Goal: Communication & Community: Answer question/provide support

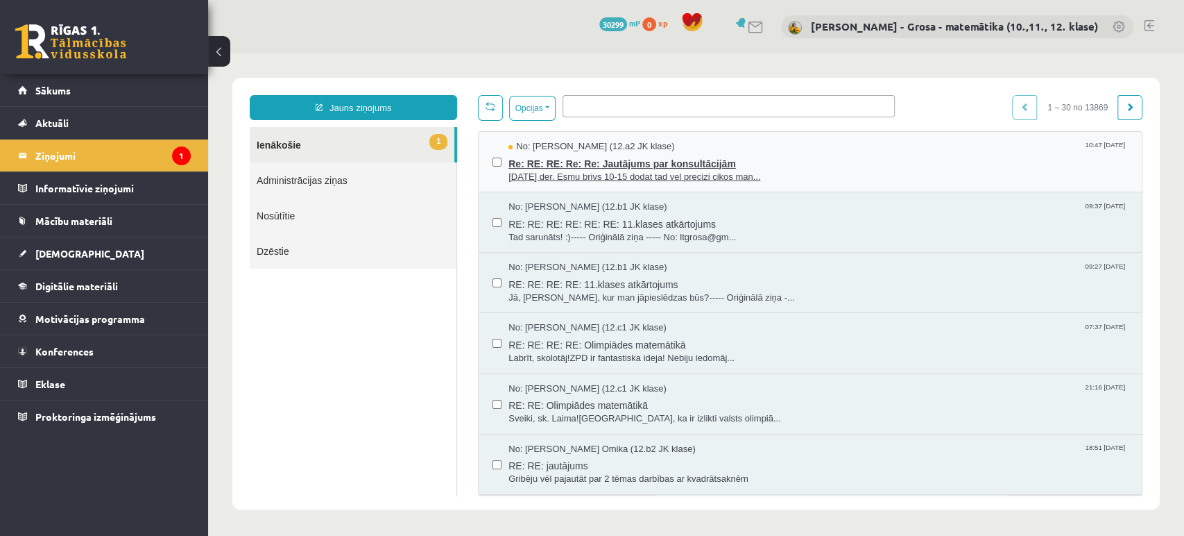
click at [821, 178] on span "[DATE] der. Esmu brivs 10-15 dodat tad vel precizi cikos man..." at bounding box center [819, 177] width 620 height 13
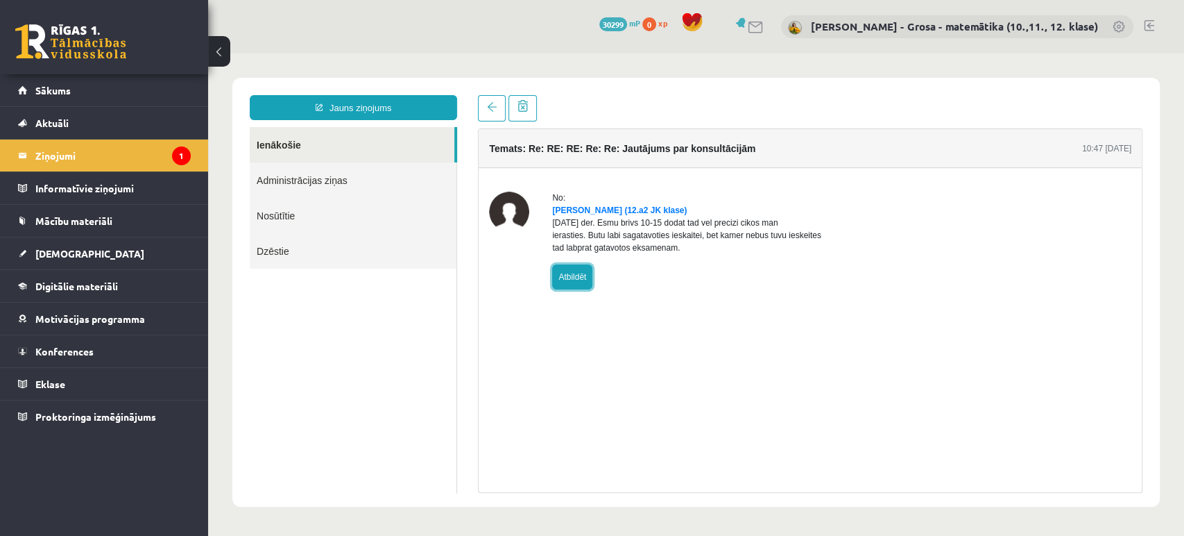
click at [557, 282] on link "Atbildēt" at bounding box center [572, 276] width 40 height 25
type input "**********"
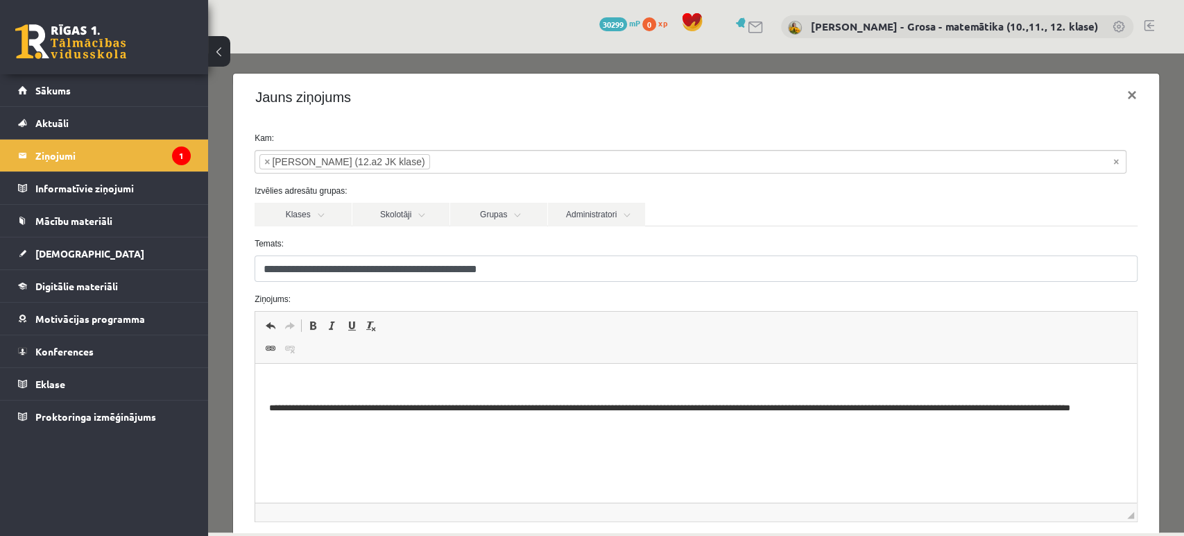
click at [418, 359] on span "Redaktora rīkjoslas Atcelt Klaviatūras saīsne vadīšanas taustiņš+Z Atkārtot Kla…" at bounding box center [696, 337] width 882 height 52
click at [423, 375] on html "**********" at bounding box center [696, 404] width 882 height 80
click at [538, 386] on p "***" at bounding box center [690, 384] width 843 height 15
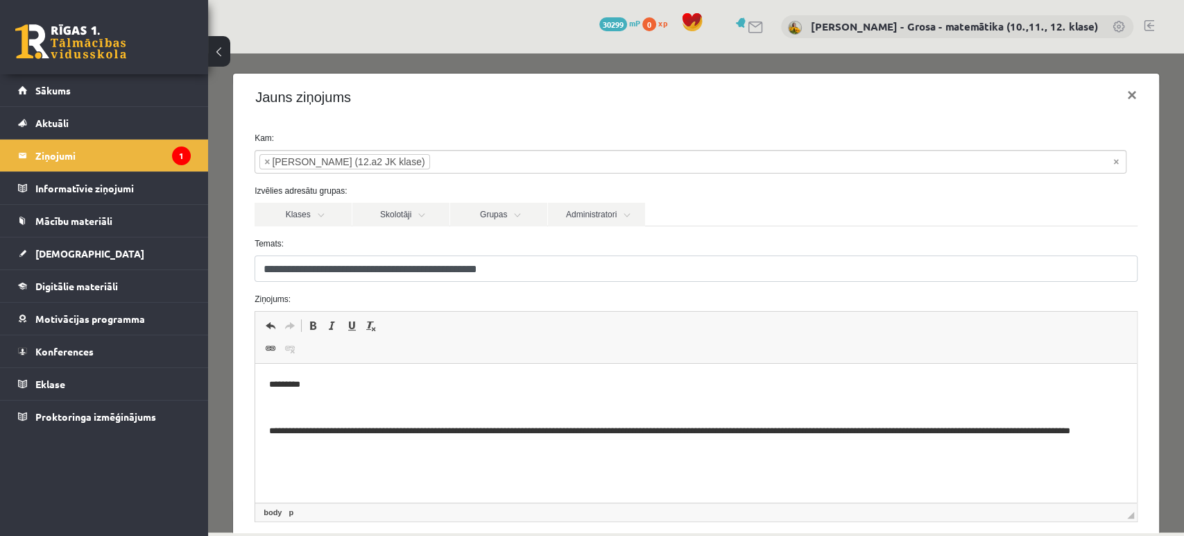
scroll to position [134, 0]
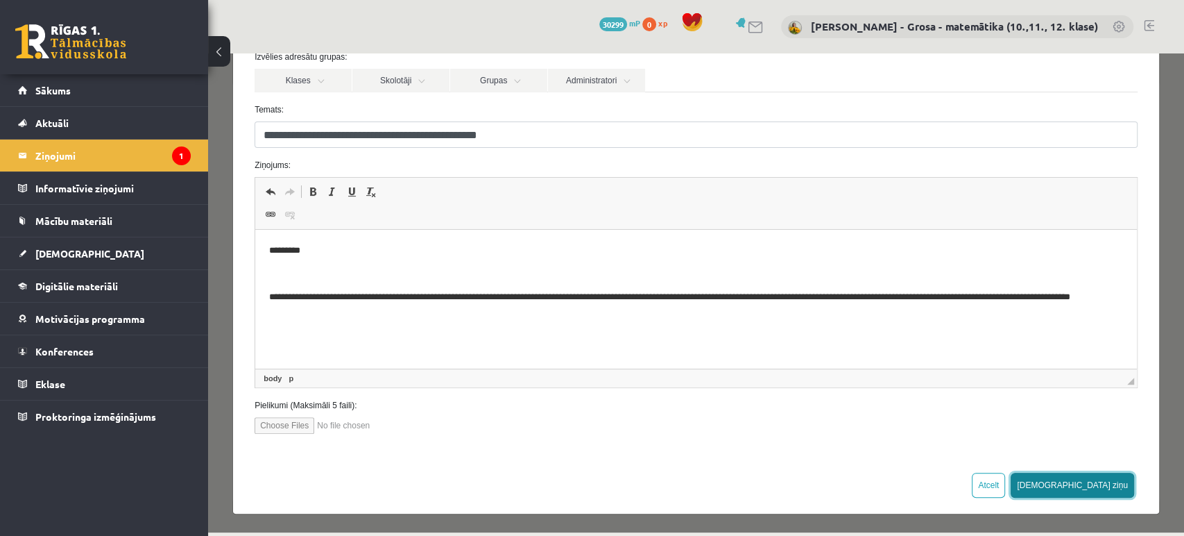
click at [1103, 483] on button "Sūtīt ziņu" at bounding box center [1072, 484] width 123 height 25
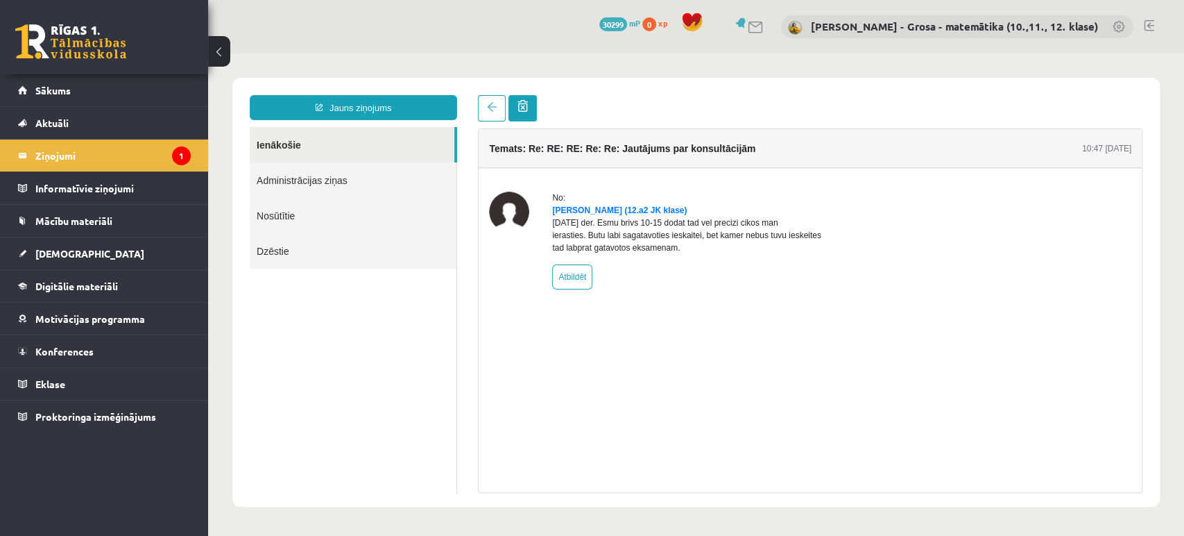
scroll to position [0, 0]
click at [133, 153] on legend "Ziņojumi 1" at bounding box center [112, 155] width 155 height 32
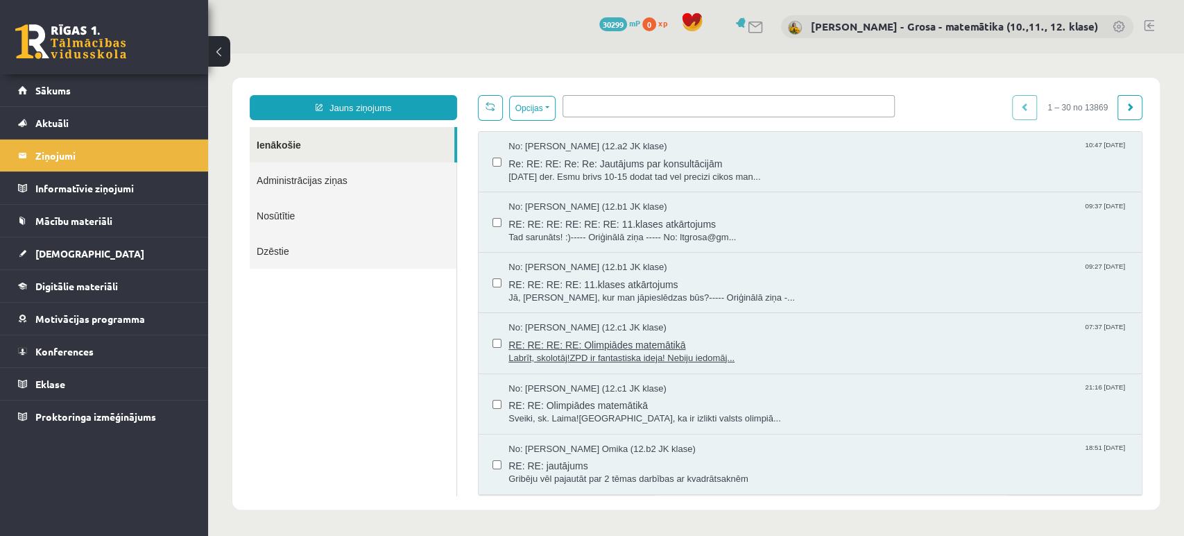
click at [637, 343] on span "RE: RE: RE: RE: Olimpiādes matemātikā" at bounding box center [819, 342] width 620 height 17
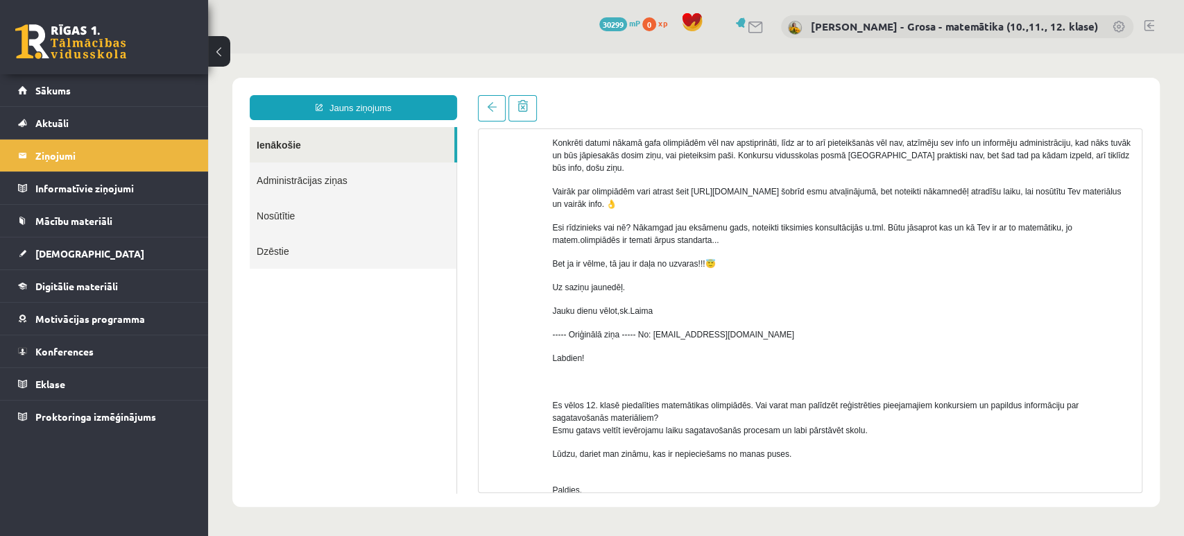
scroll to position [1331, 0]
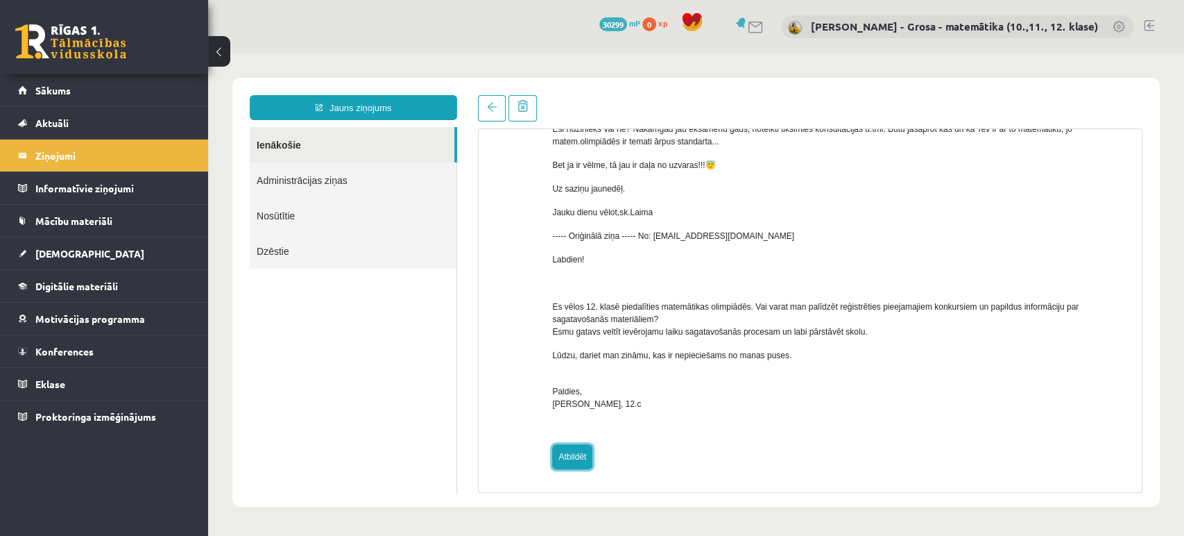
click at [581, 452] on link "Atbildēt" at bounding box center [572, 456] width 40 height 25
type input "**********"
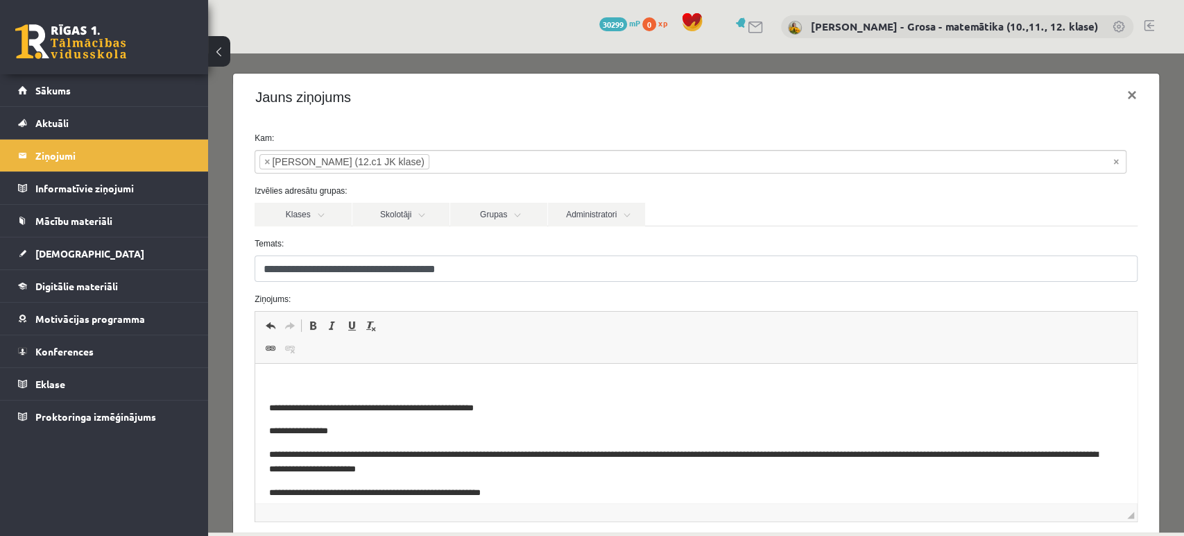
click at [303, 382] on p "Bagātinātā teksta redaktors, wiswyg-editor-47024728893160-1757060128-939" at bounding box center [696, 384] width 854 height 15
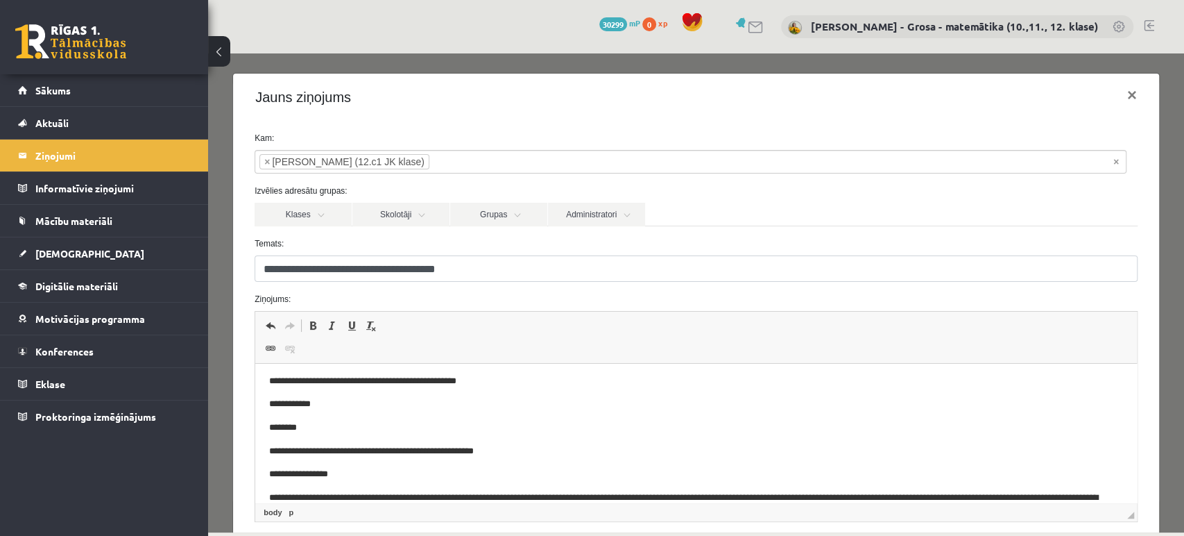
scroll to position [0, 0]
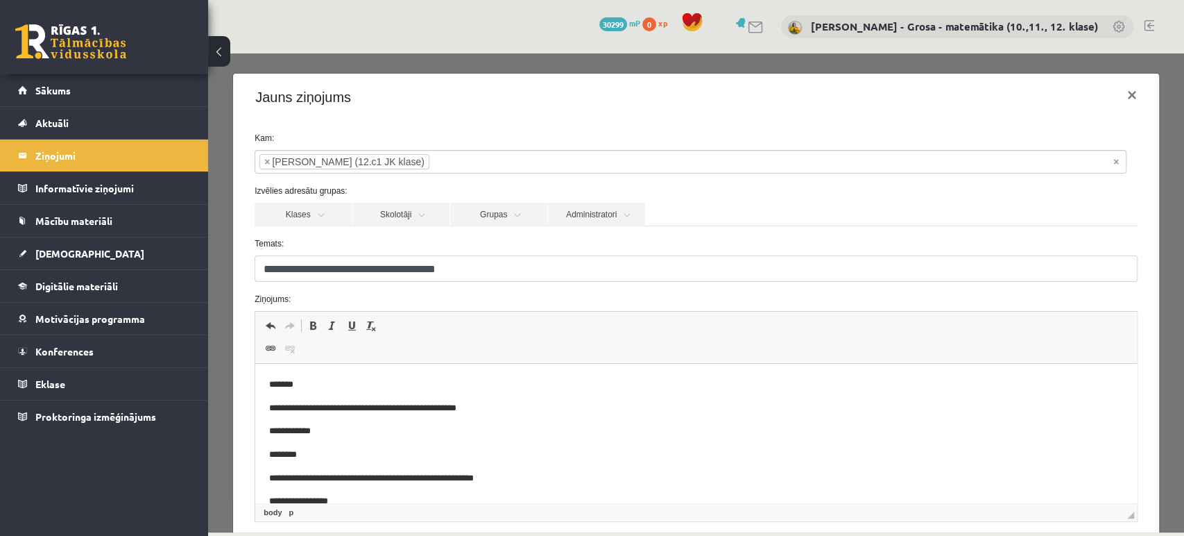
click at [388, 437] on p "**********" at bounding box center [684, 431] width 831 height 15
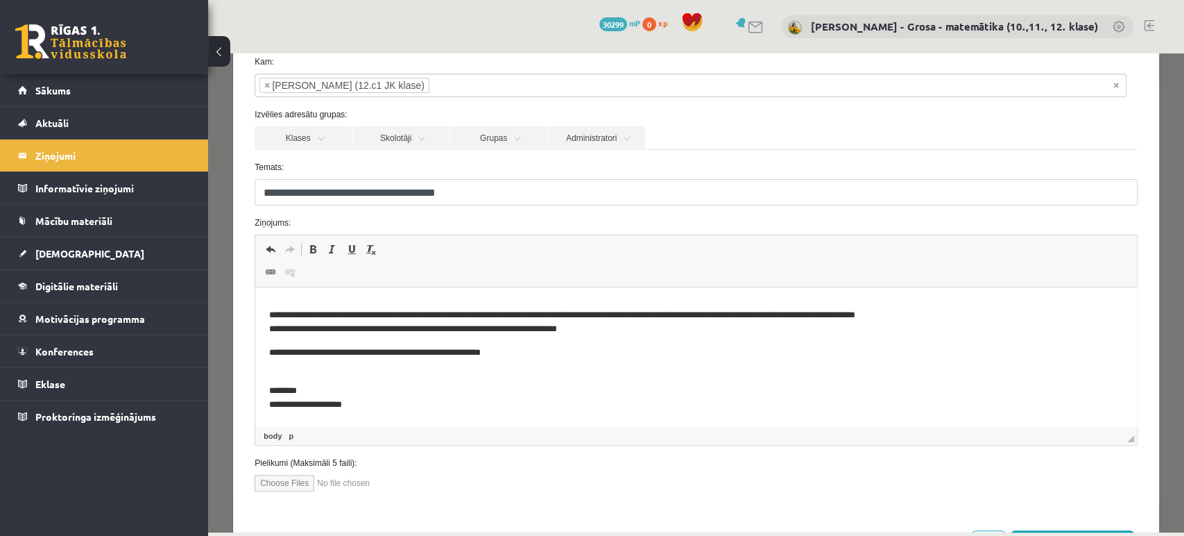
scroll to position [134, 0]
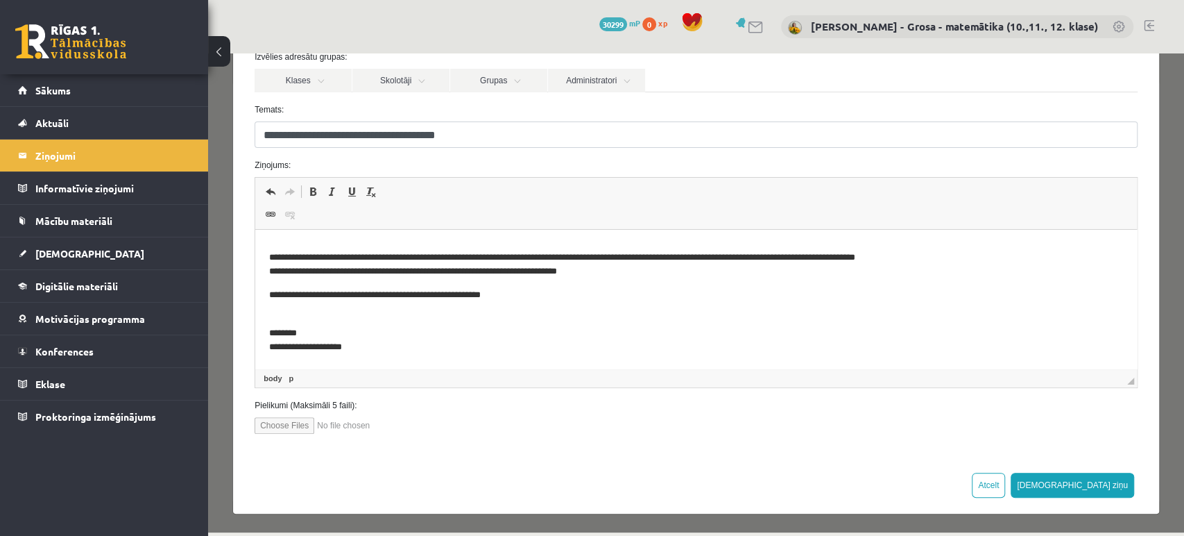
click at [315, 427] on input "file" at bounding box center [333, 425] width 157 height 17
type input "**********"
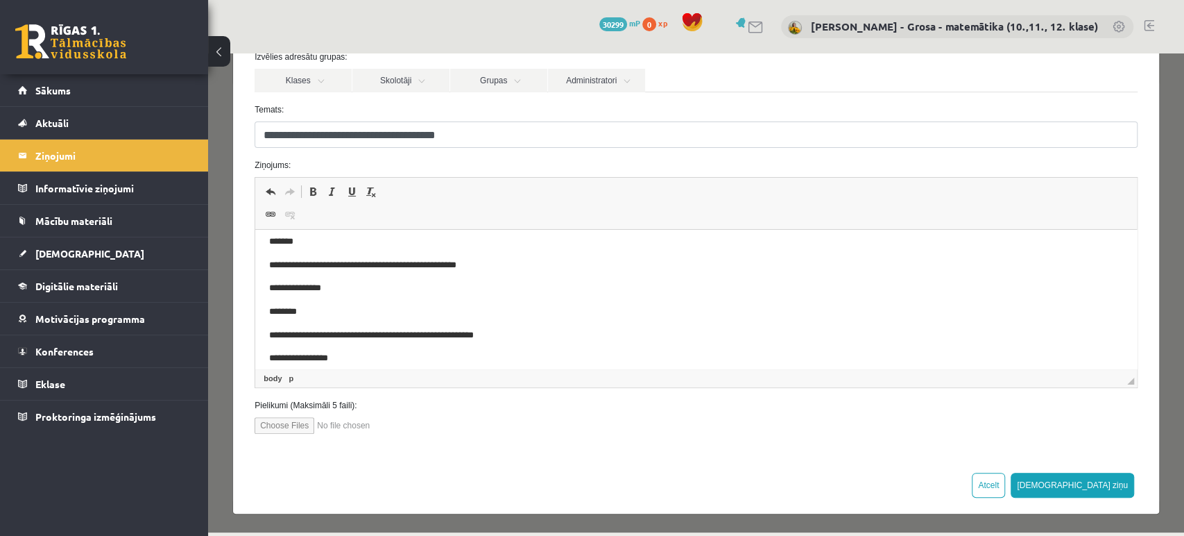
scroll to position [0, 0]
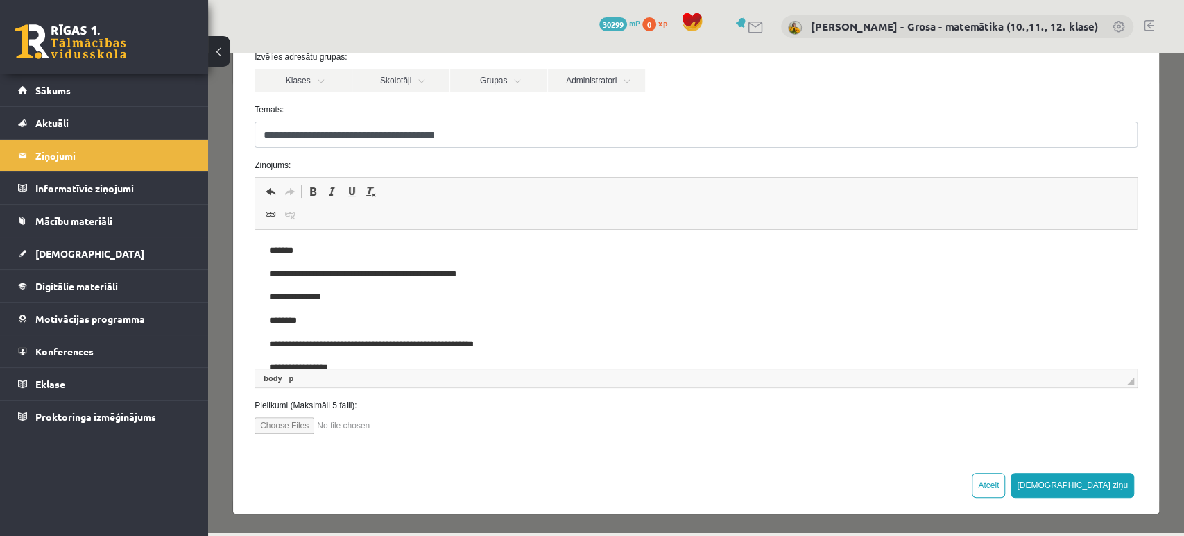
click at [540, 271] on p "**********" at bounding box center [684, 274] width 831 height 15
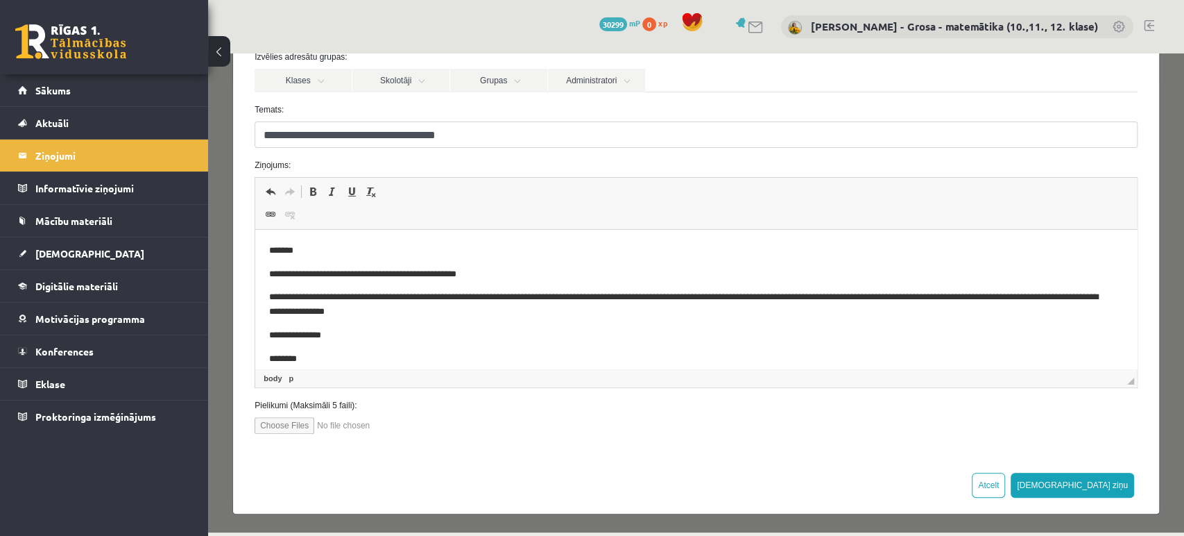
click at [553, 314] on p "**********" at bounding box center [684, 304] width 831 height 29
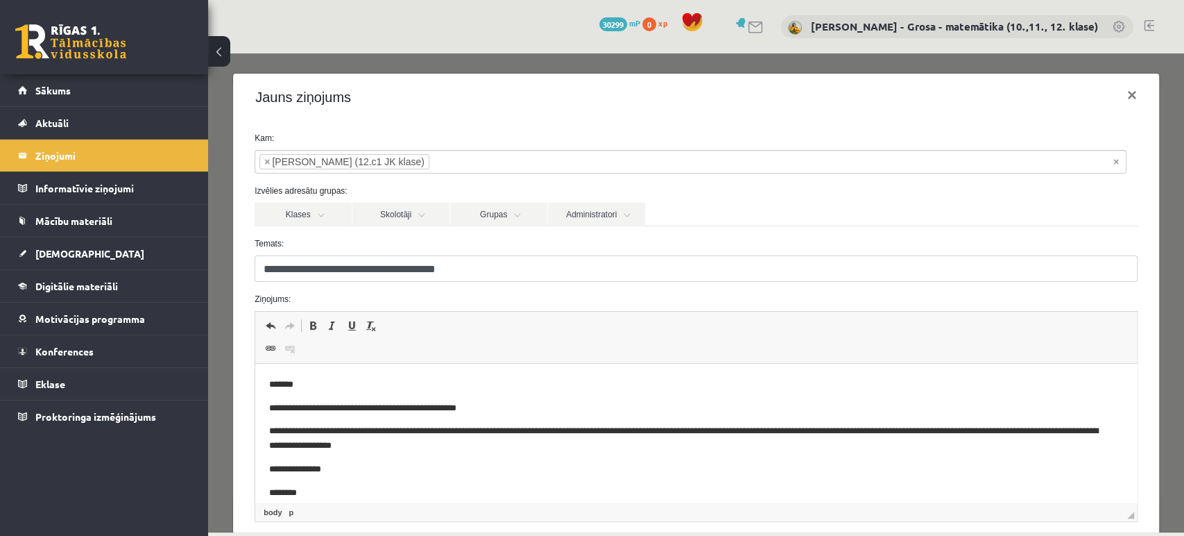
scroll to position [134, 0]
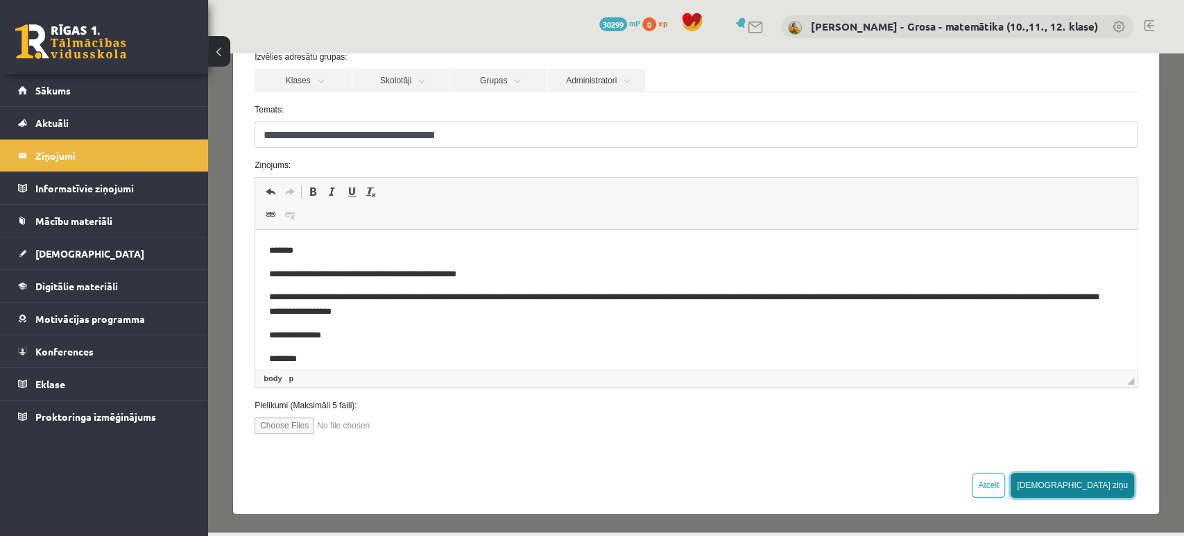
click at [1102, 486] on button "Sūtīt ziņu" at bounding box center [1072, 484] width 123 height 25
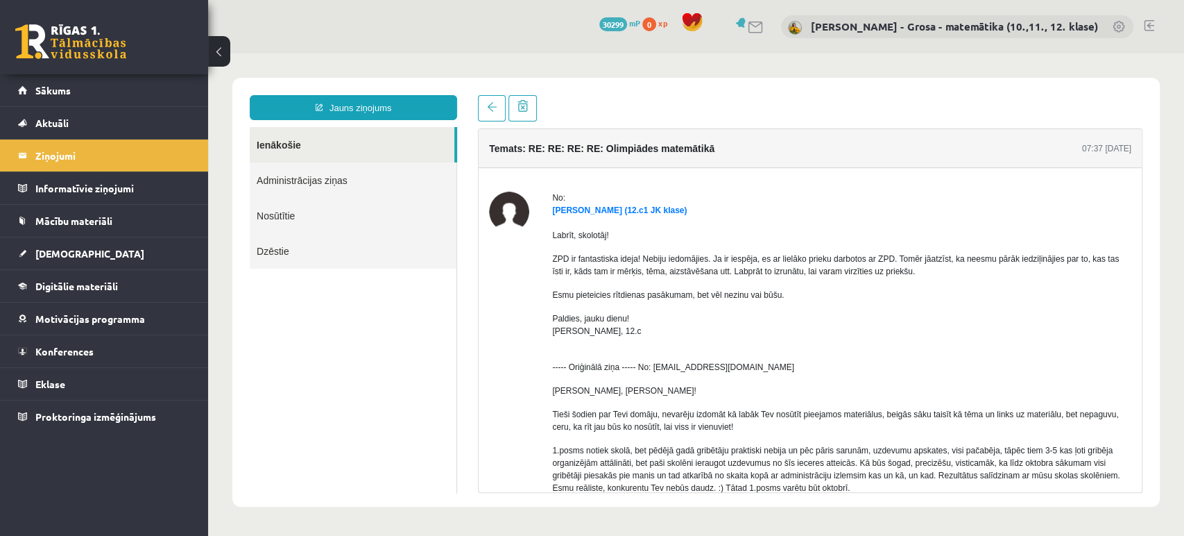
scroll to position [0, 0]
click at [305, 142] on link "Ienākošie" at bounding box center [352, 144] width 205 height 35
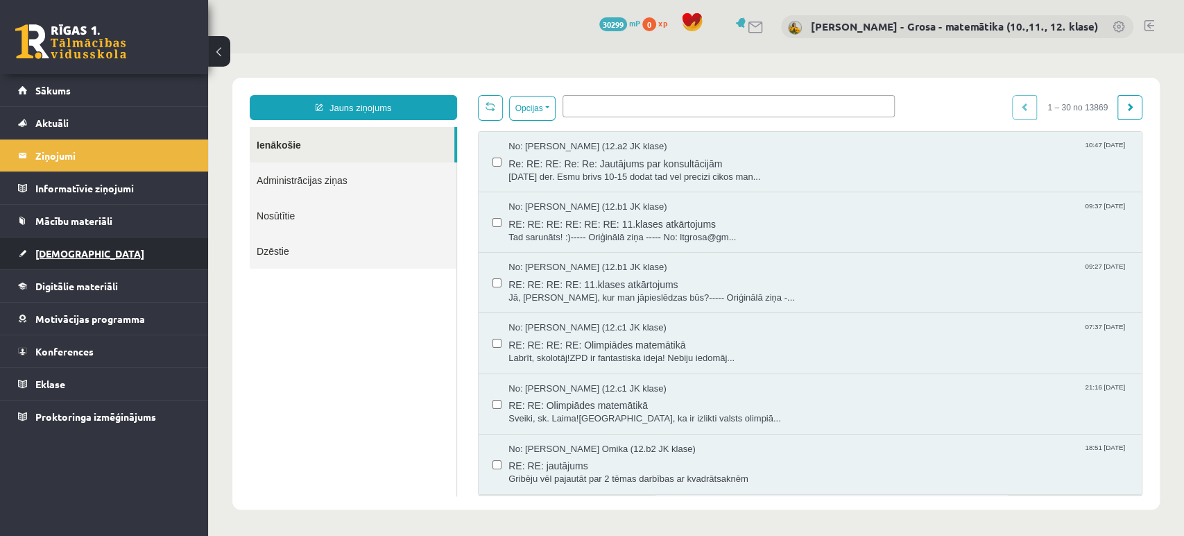
click at [50, 253] on span "[DEMOGRAPHIC_DATA]" at bounding box center [89, 253] width 109 height 12
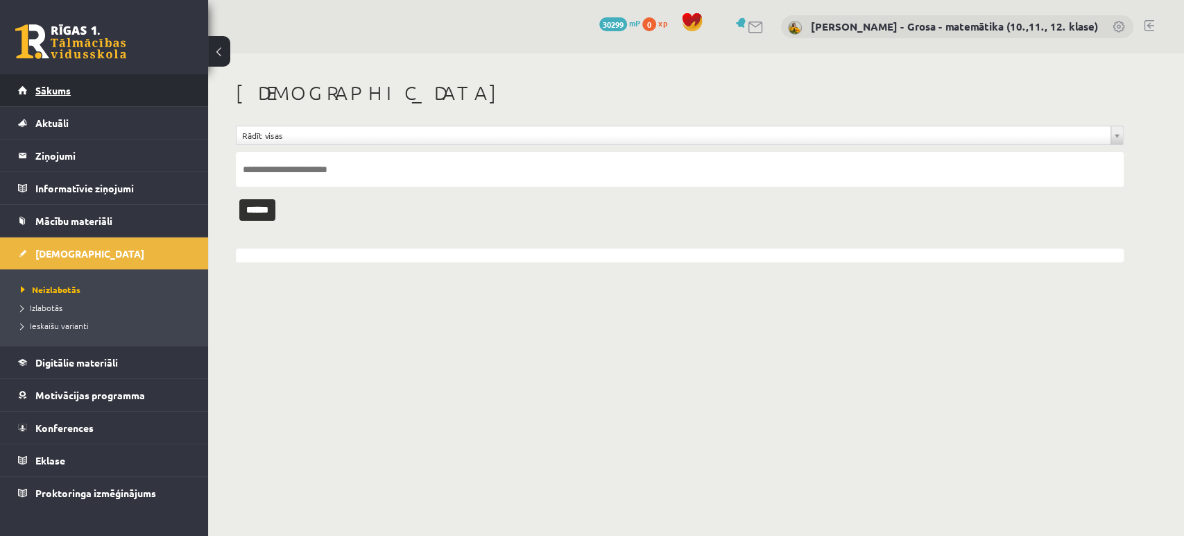
click at [57, 88] on span "Sākums" at bounding box center [52, 90] width 35 height 12
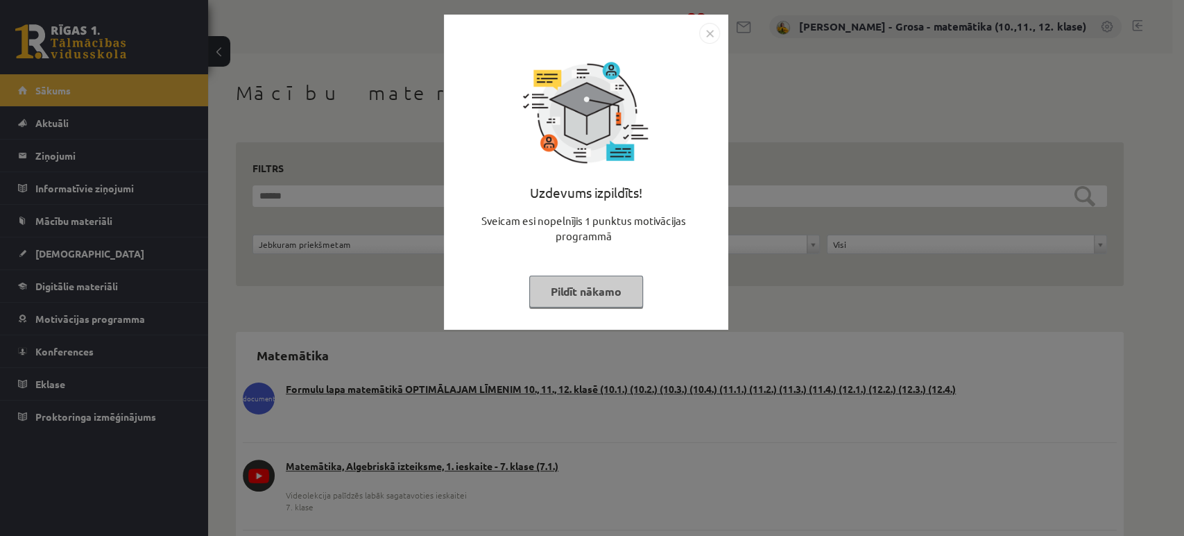
click at [576, 293] on button "Pildīt nākamo" at bounding box center [586, 291] width 114 height 32
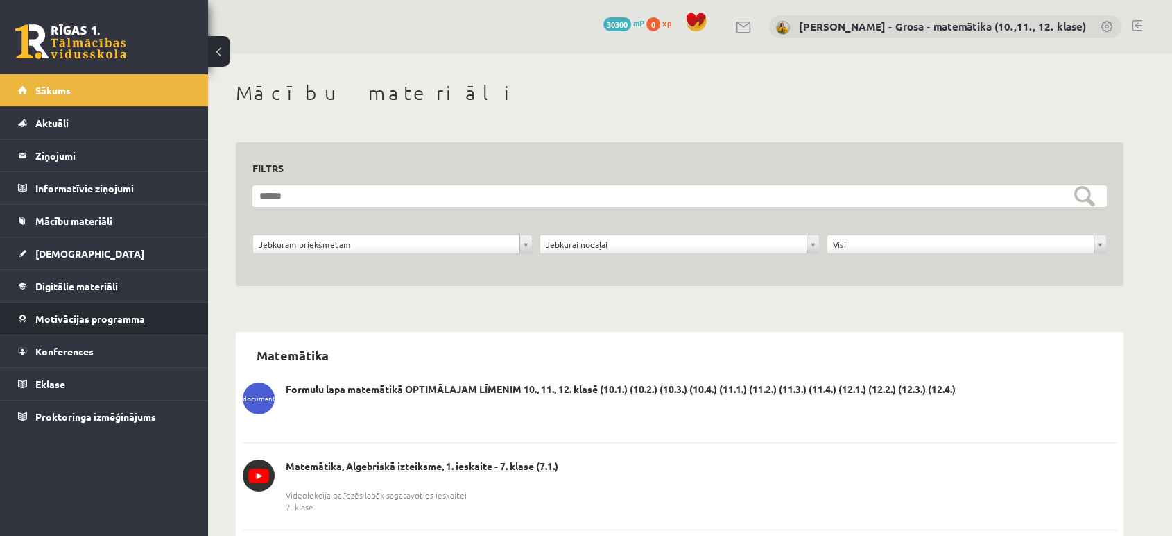
click at [117, 333] on link "Motivācijas programma" at bounding box center [104, 318] width 173 height 32
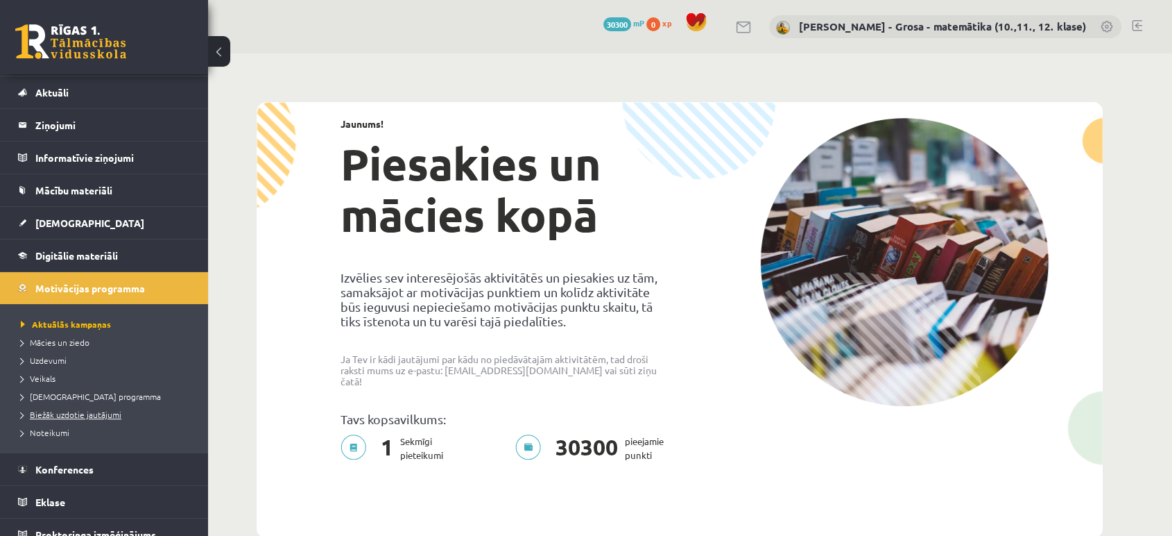
scroll to position [44, 0]
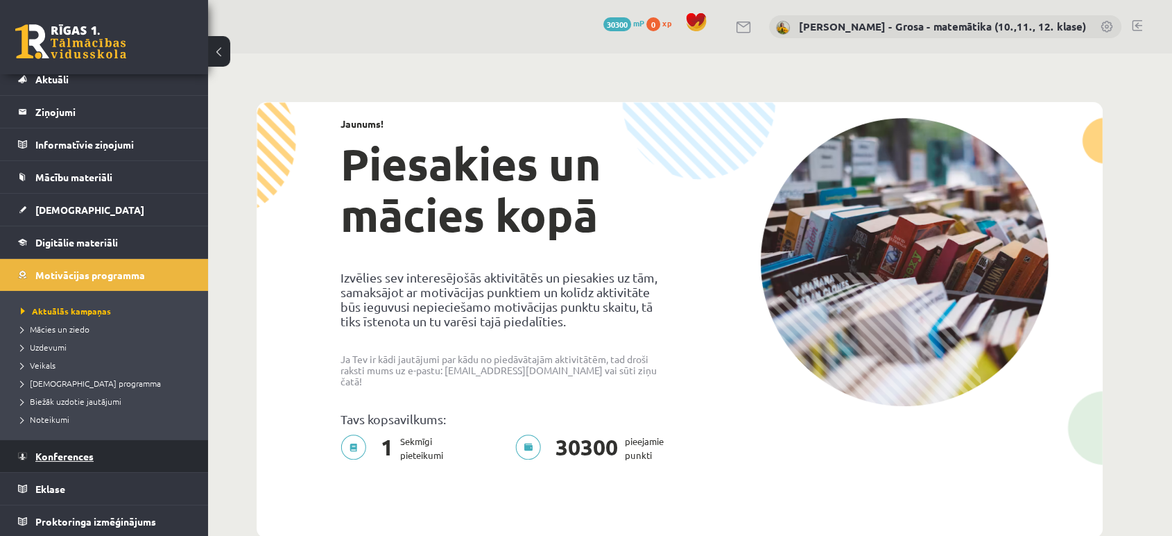
click at [70, 450] on span "Konferences" at bounding box center [64, 456] width 58 height 12
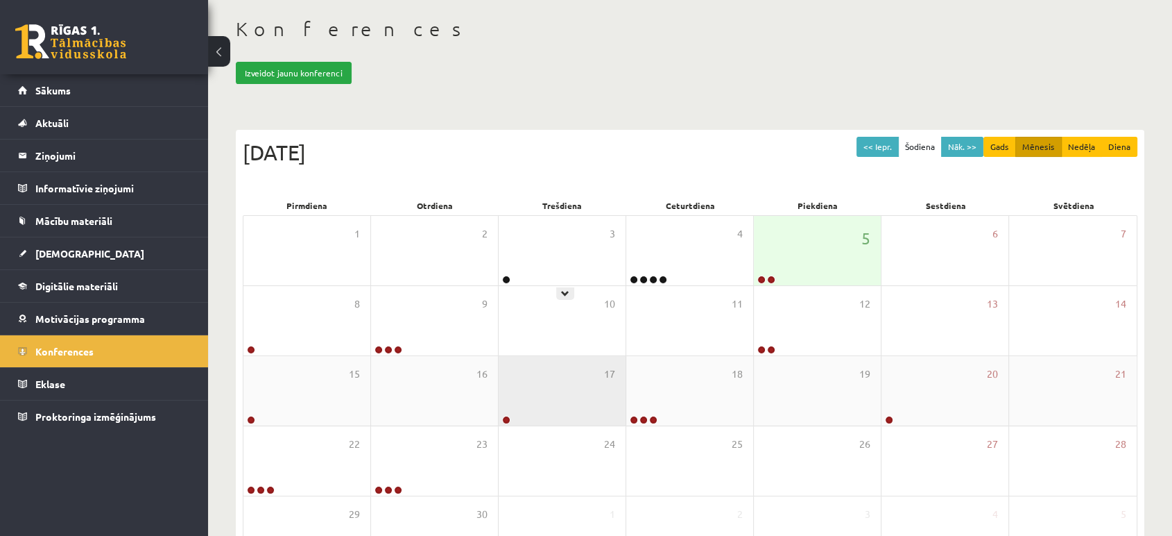
scroll to position [154, 0]
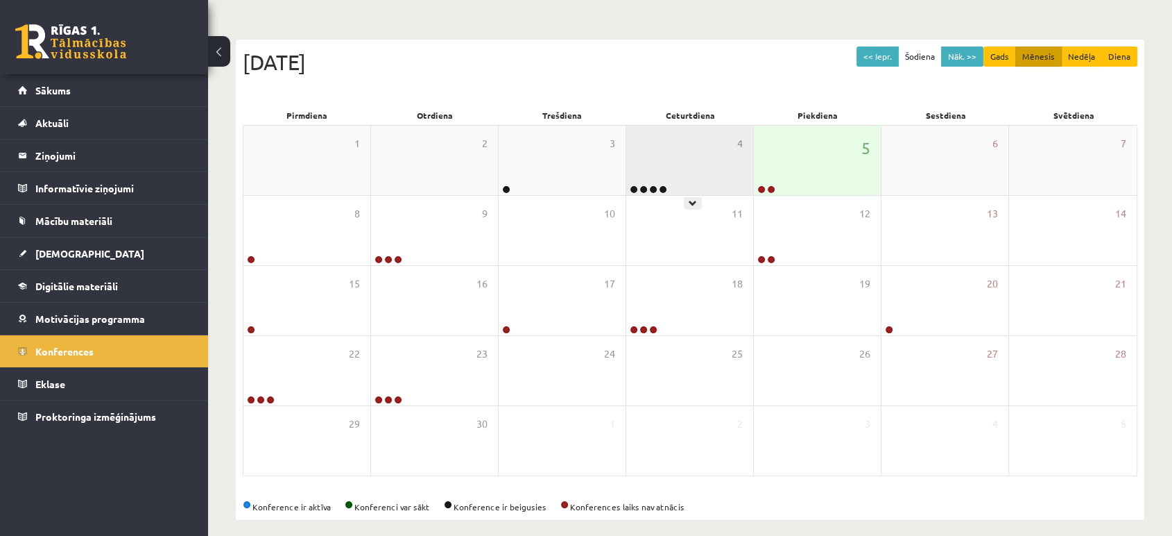
click at [717, 171] on div "4" at bounding box center [689, 160] width 127 height 69
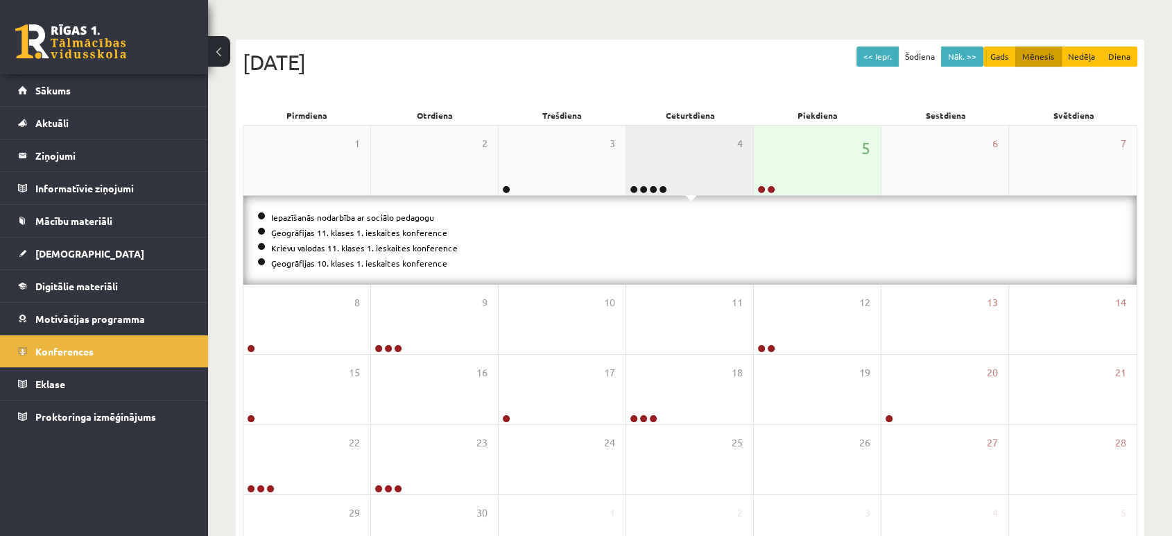
click at [700, 157] on div "4" at bounding box center [689, 160] width 127 height 69
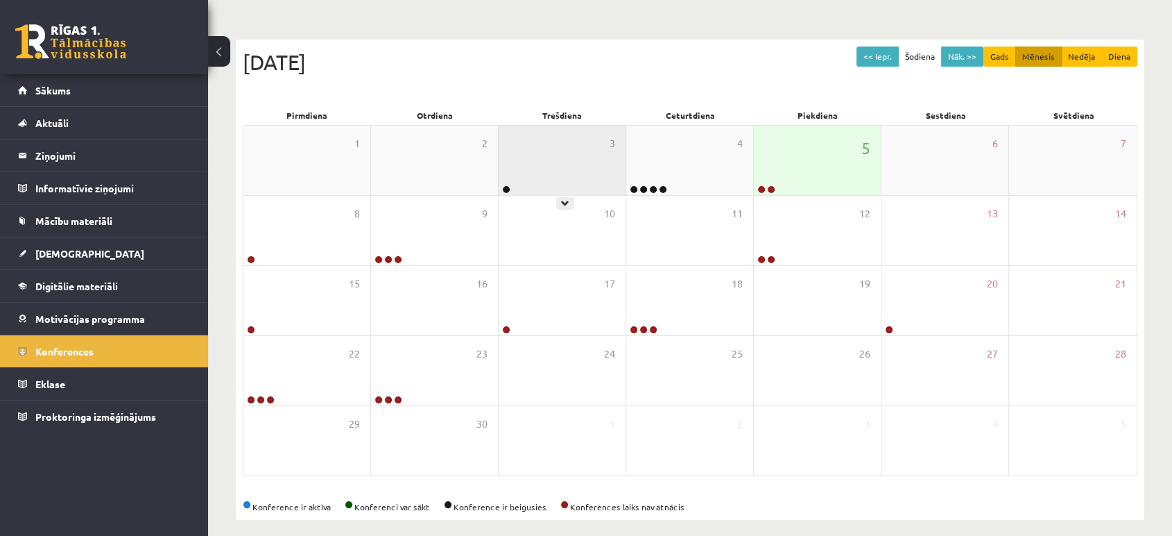
click at [606, 155] on div "3" at bounding box center [562, 160] width 127 height 69
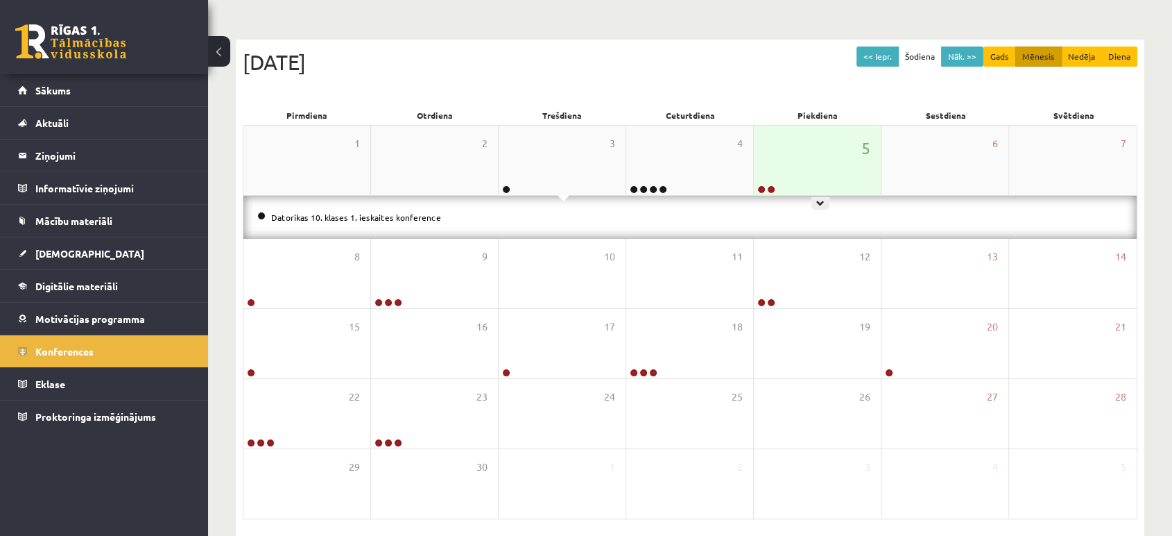
click at [802, 155] on div "5" at bounding box center [817, 160] width 127 height 69
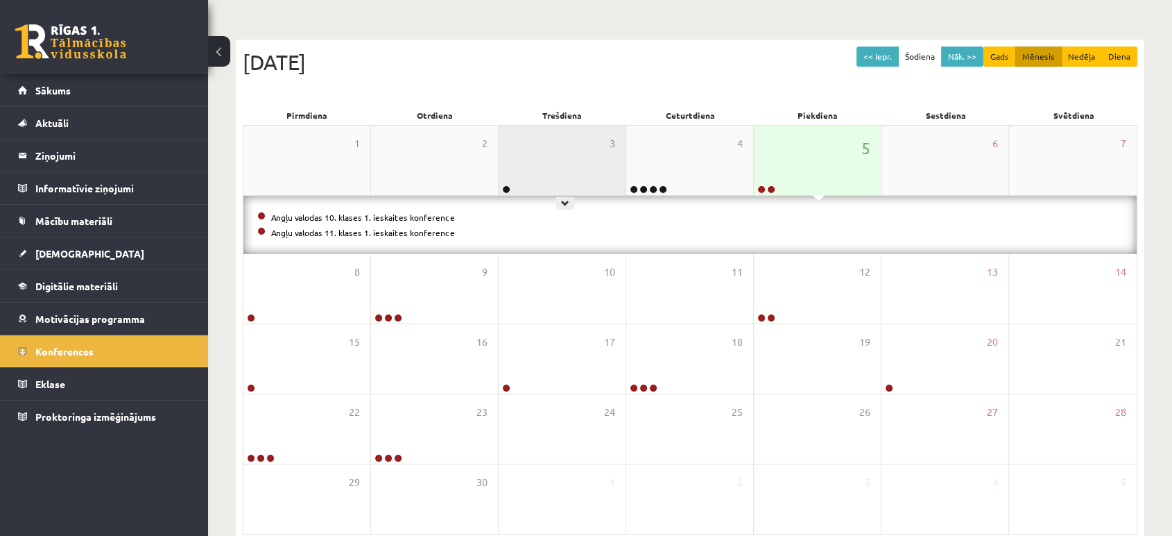
click at [576, 152] on div "3" at bounding box center [562, 160] width 127 height 69
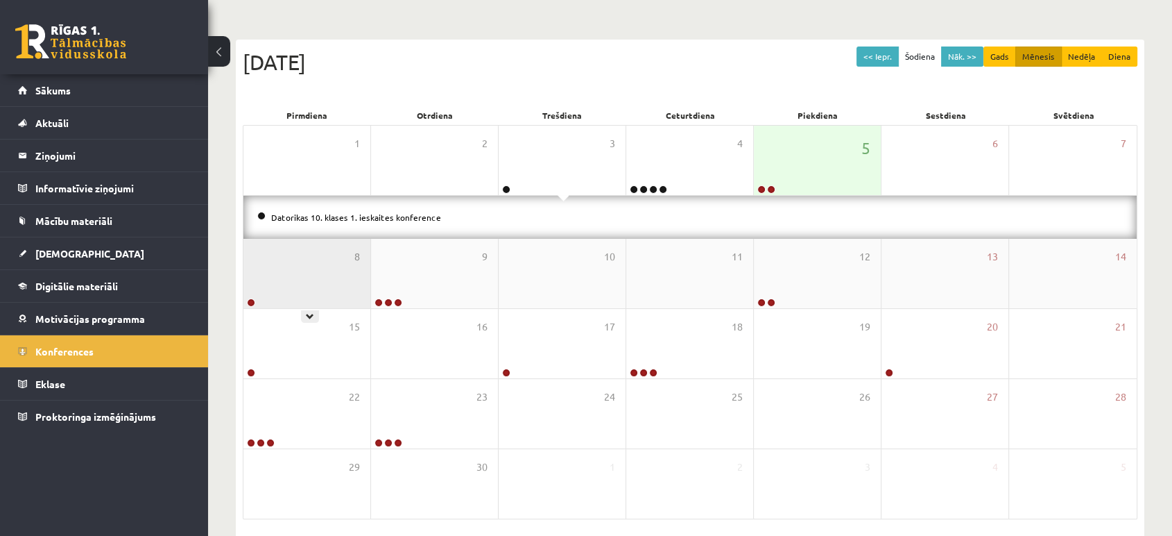
click at [320, 253] on div "8" at bounding box center [307, 273] width 127 height 69
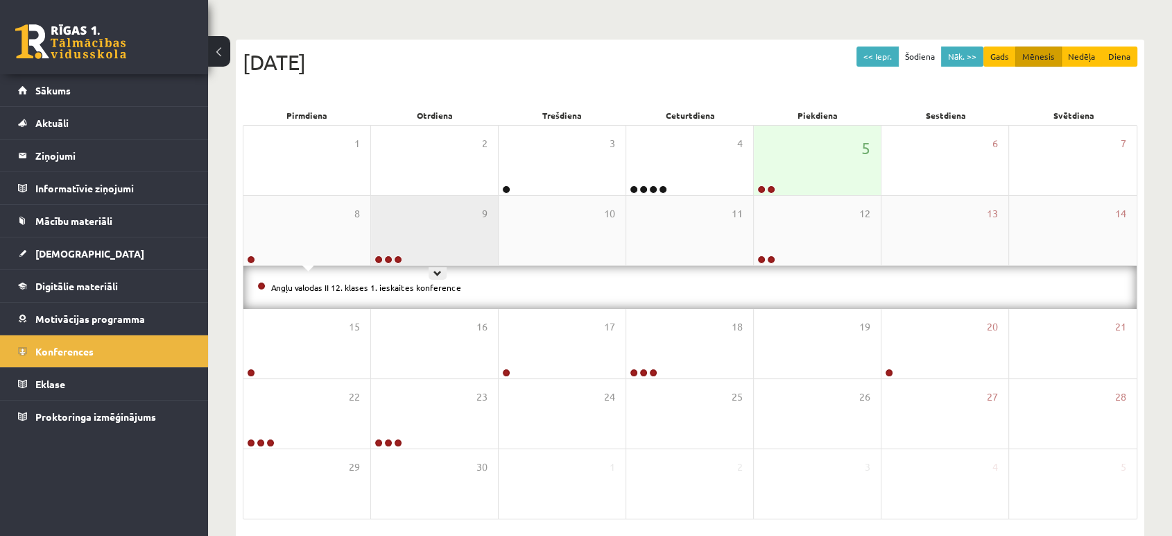
click at [460, 230] on div "9" at bounding box center [434, 230] width 127 height 69
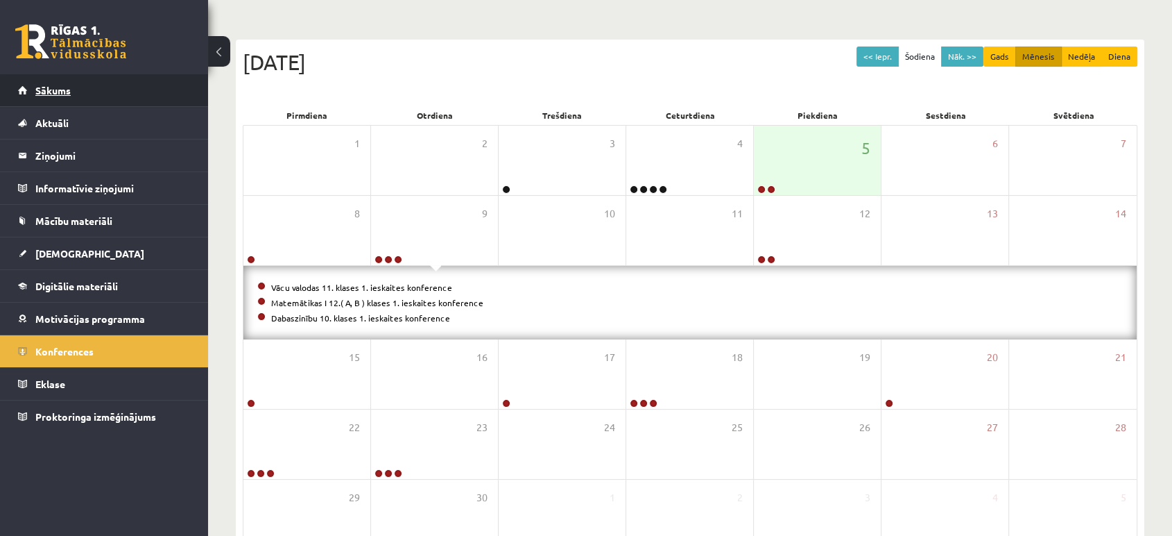
click at [133, 87] on link "Sākums" at bounding box center [104, 90] width 173 height 32
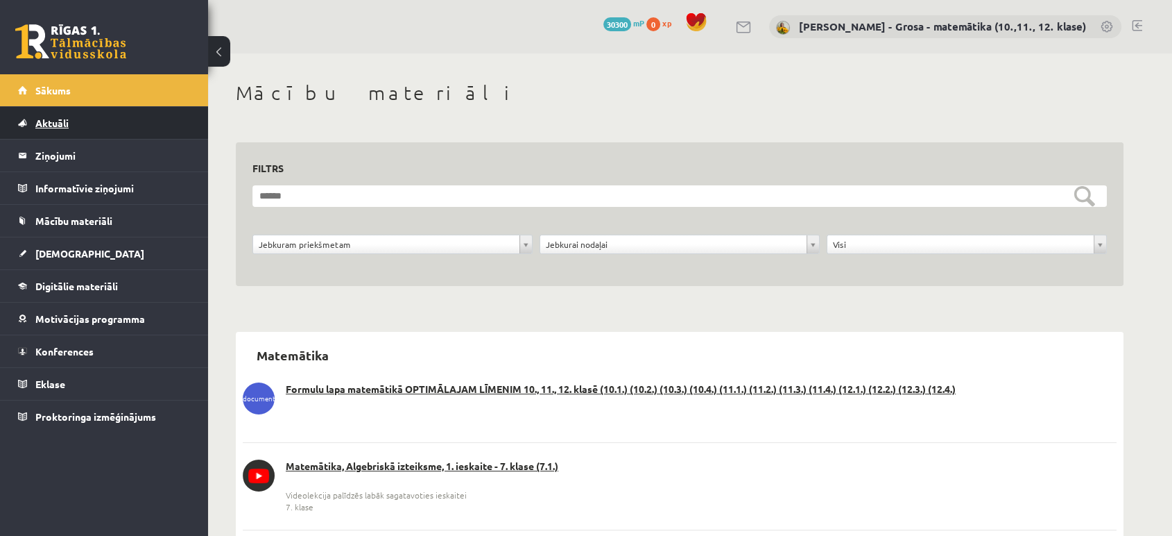
click at [71, 128] on link "Aktuāli" at bounding box center [104, 123] width 173 height 32
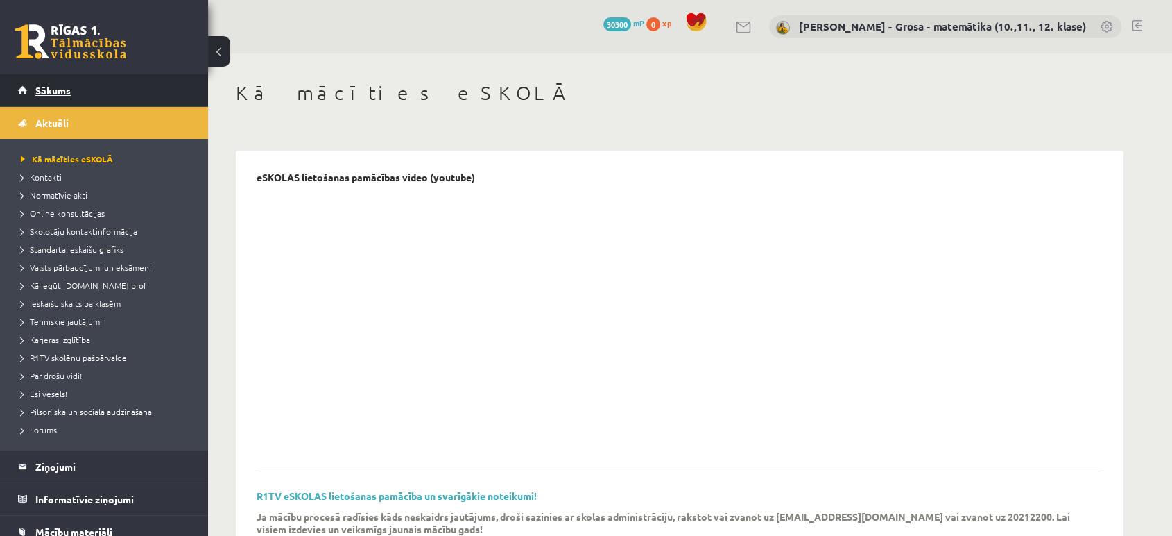
click at [89, 88] on link "Sākums" at bounding box center [104, 90] width 173 height 32
